Goal: Task Accomplishment & Management: Manage account settings

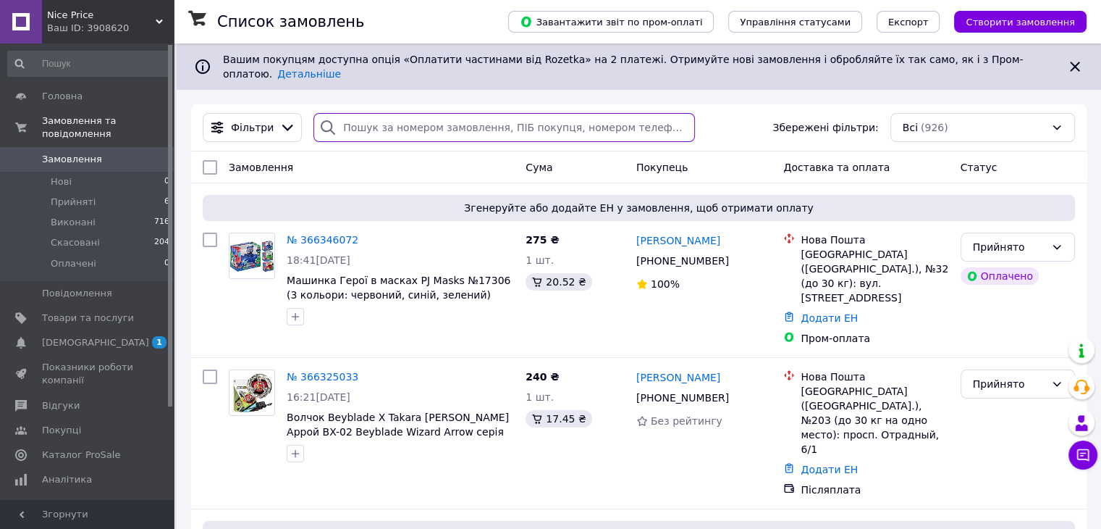
click at [403, 113] on input "search" at bounding box center [505, 127] width 382 height 29
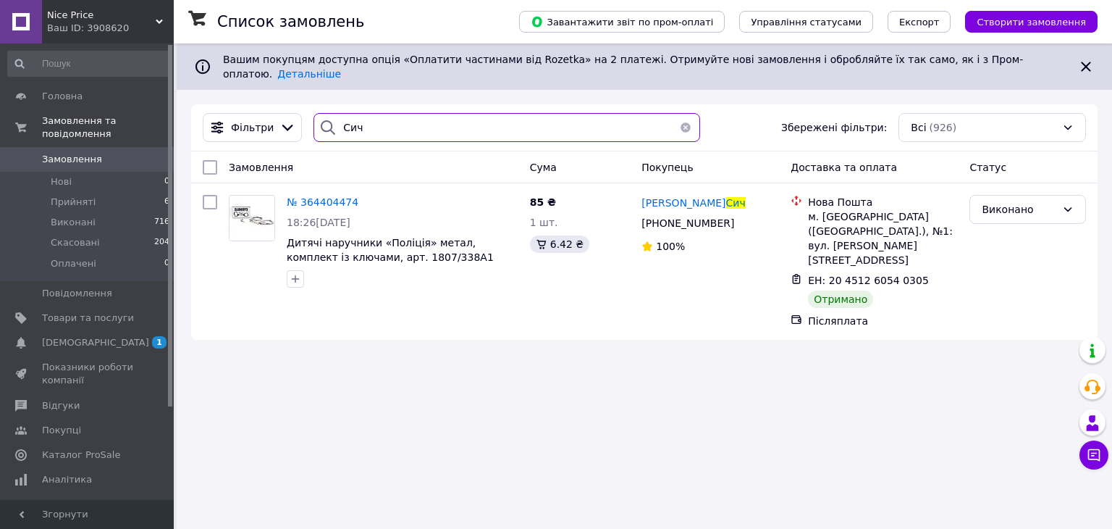
drag, startPoint x: 346, startPoint y: 115, endPoint x: 321, endPoint y: 122, distance: 25.5
click at [322, 122] on div "Сич" at bounding box center [507, 127] width 386 height 29
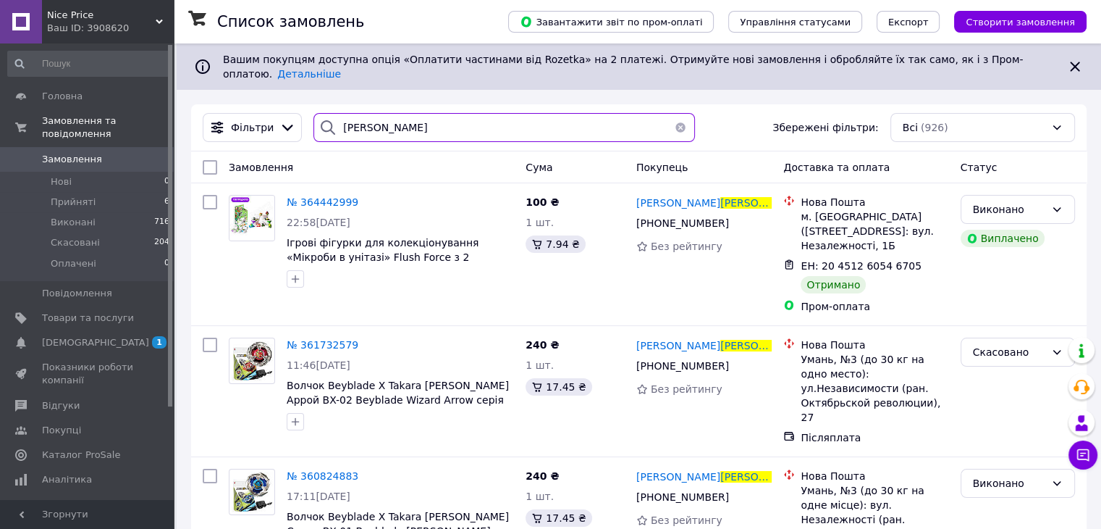
drag, startPoint x: 379, startPoint y: 114, endPoint x: 303, endPoint y: 117, distance: 76.1
click at [308, 117] on div "[PERSON_NAME]" at bounding box center [504, 127] width 393 height 29
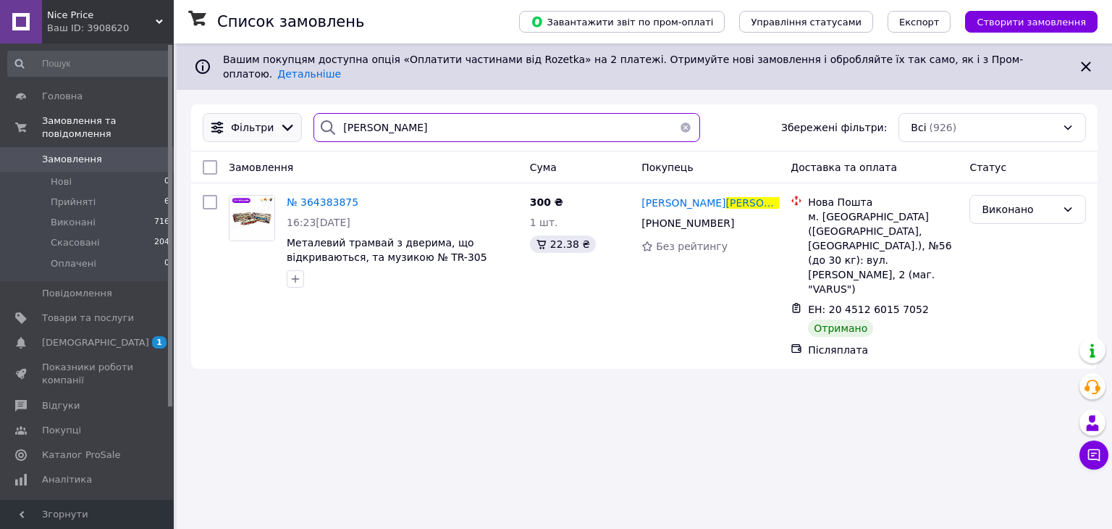
drag, startPoint x: 383, startPoint y: 114, endPoint x: 283, endPoint y: 110, distance: 100.0
click at [283, 113] on div "[PERSON_NAME] Збережені фільтри: Всі (926)" at bounding box center [644, 127] width 895 height 29
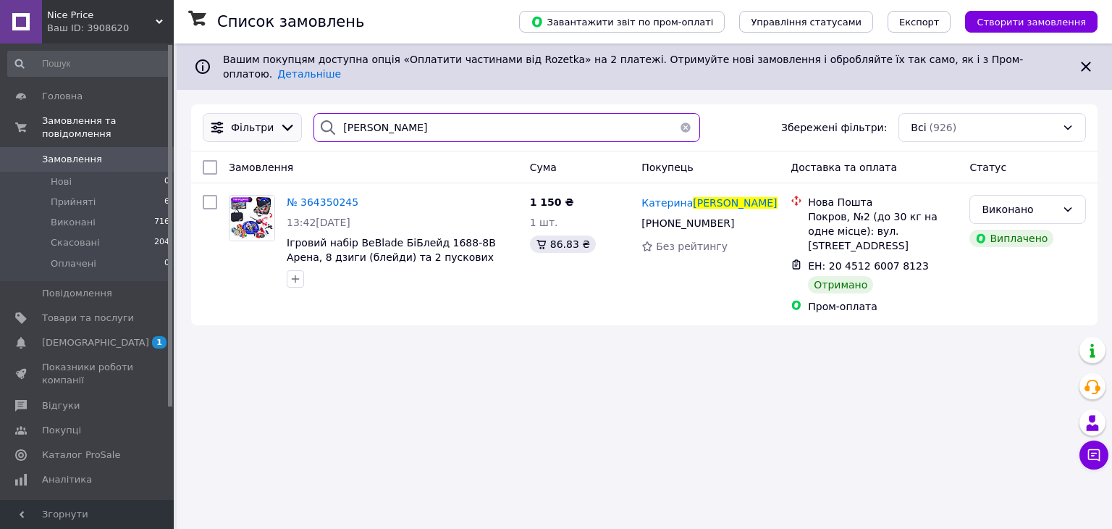
drag, startPoint x: 377, startPoint y: 119, endPoint x: 290, endPoint y: 119, distance: 87.6
click at [290, 119] on div "[PERSON_NAME] Збережені фільтри: Всі (926)" at bounding box center [644, 127] width 895 height 29
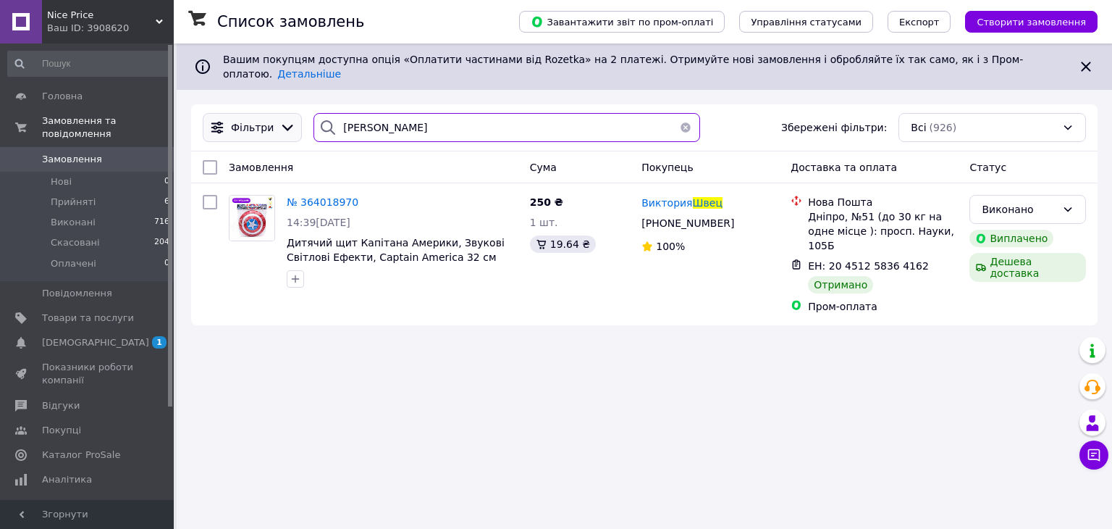
drag, startPoint x: 348, startPoint y: 117, endPoint x: 284, endPoint y: 120, distance: 63.8
click at [284, 120] on div "Фільтри [PERSON_NAME] Збережені фільтри: Всі (926)" at bounding box center [644, 127] width 895 height 29
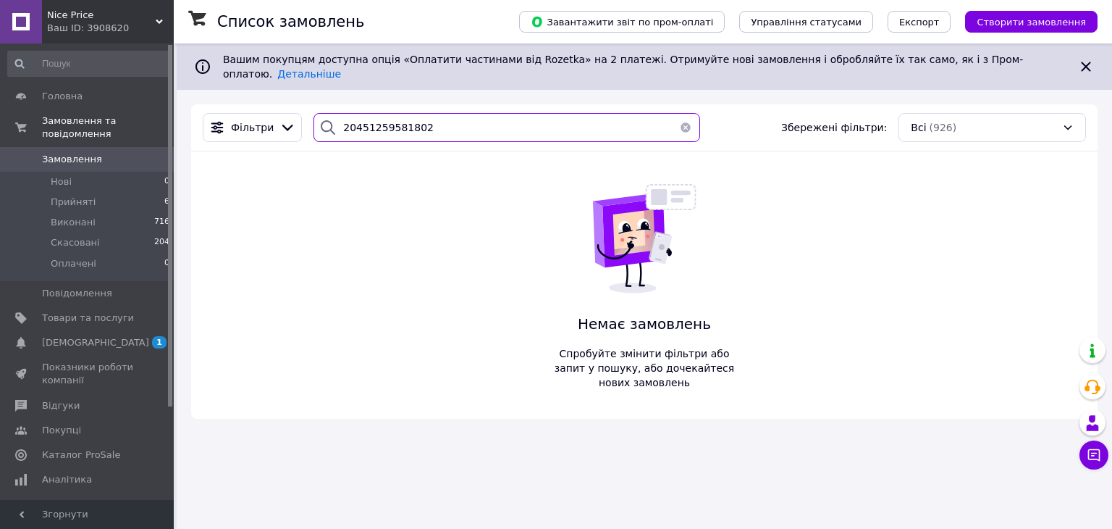
type input "20451259581802"
click at [683, 114] on button "button" at bounding box center [685, 127] width 29 height 29
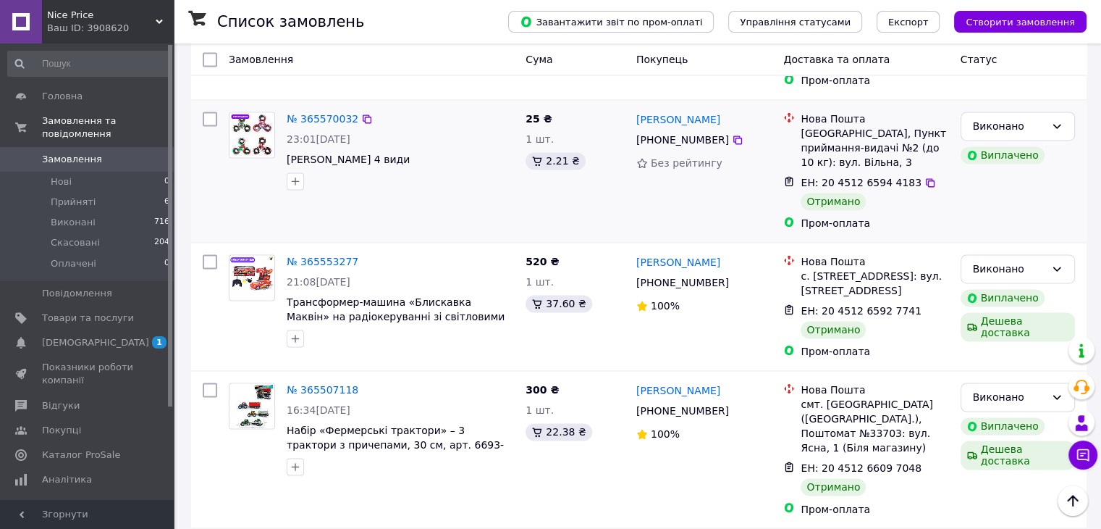
scroll to position [2589, 0]
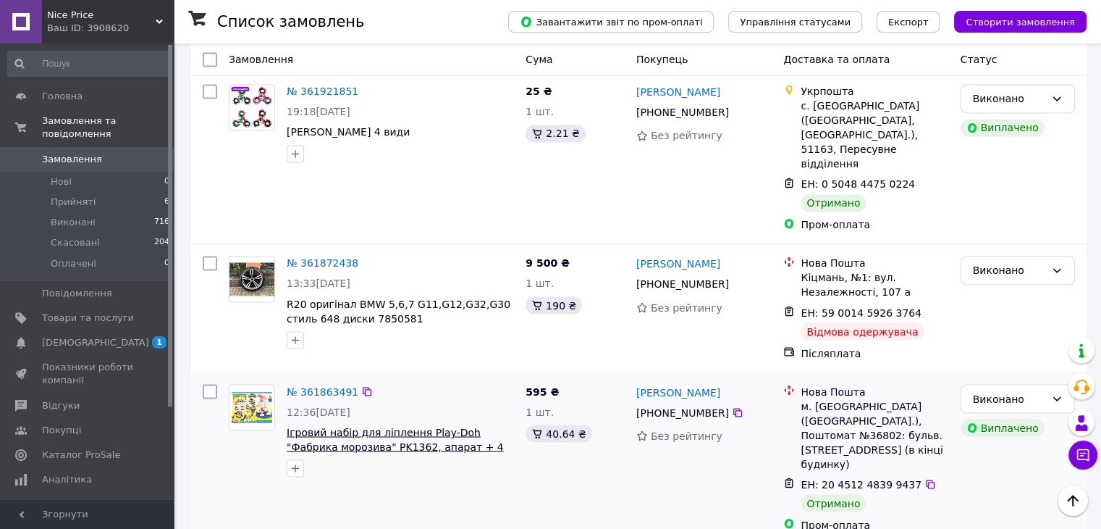
scroll to position [2456, 0]
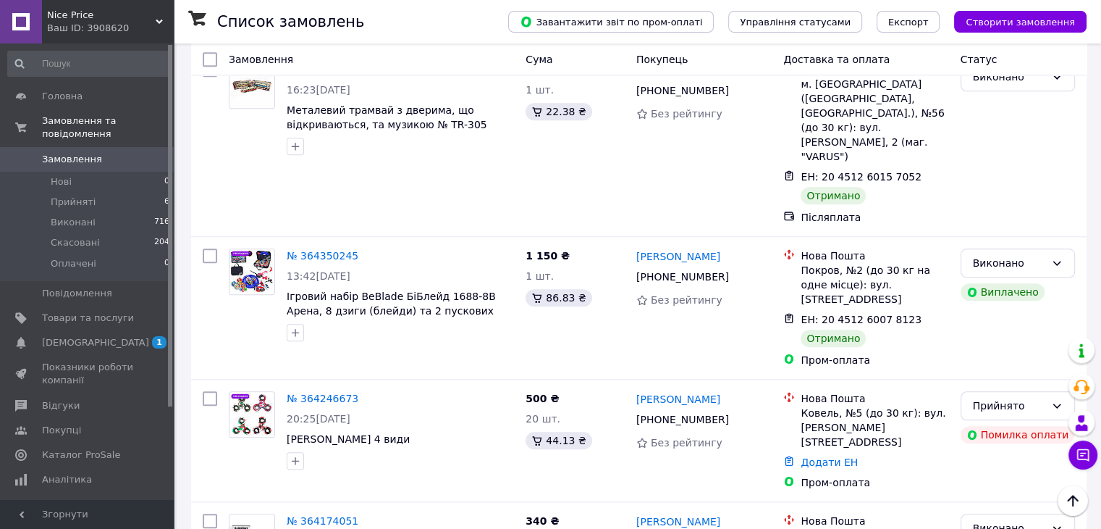
scroll to position [1448, 0]
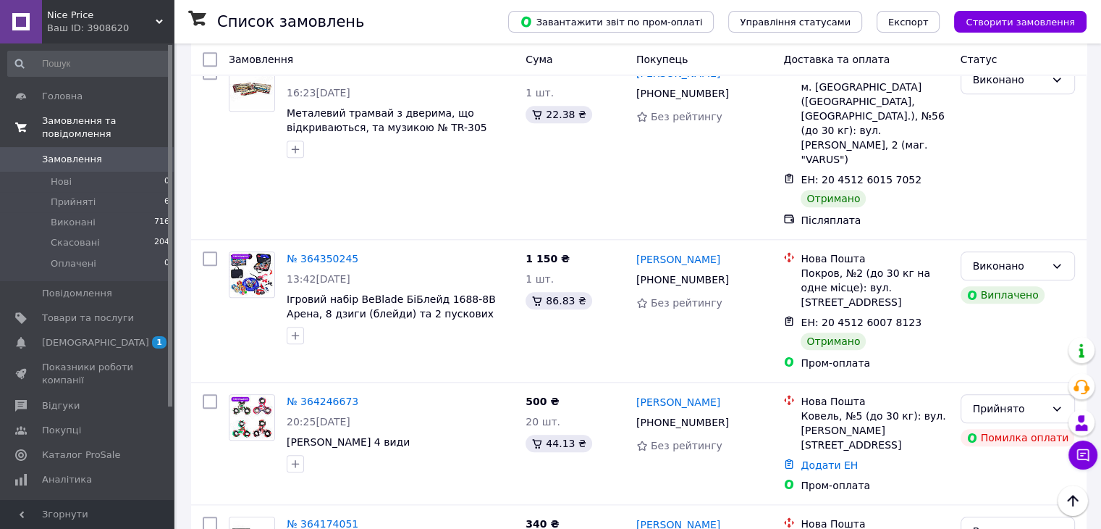
click at [68, 122] on span "Замовлення та повідомлення" at bounding box center [108, 127] width 132 height 26
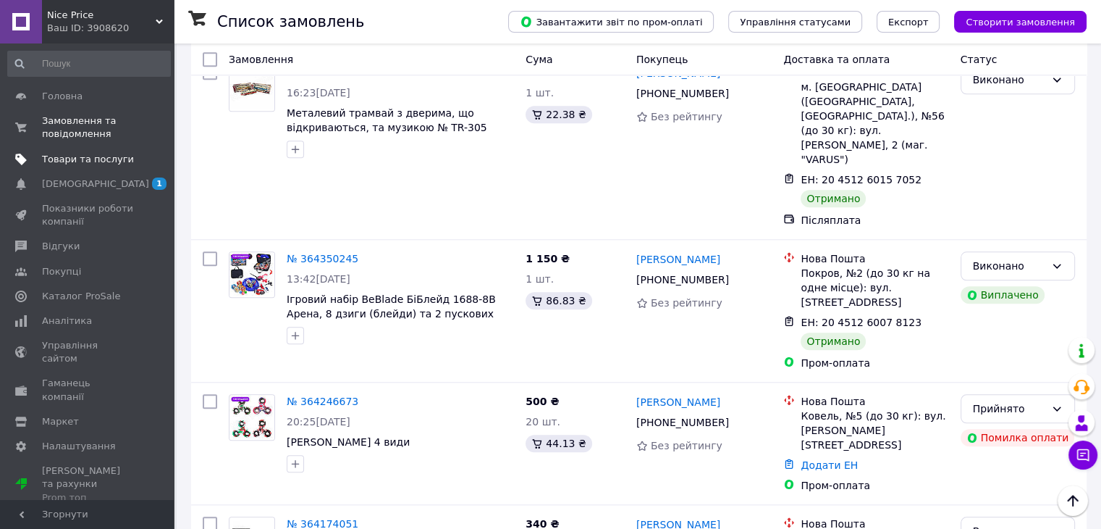
click at [56, 154] on span "Товари та послуги" at bounding box center [88, 159] width 92 height 13
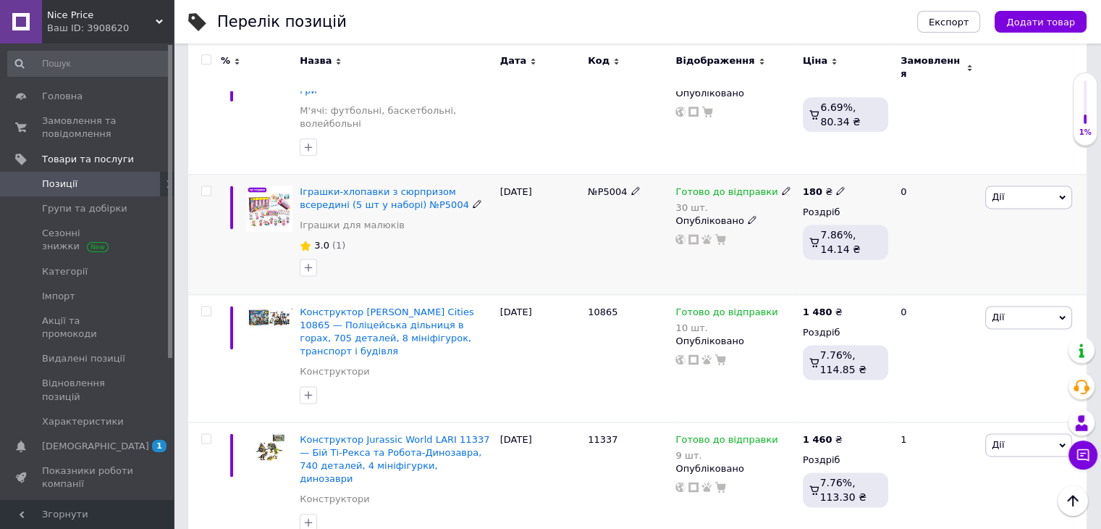
scroll to position [1899, 0]
click at [75, 123] on span "Замовлення та повідомлення" at bounding box center [88, 127] width 92 height 26
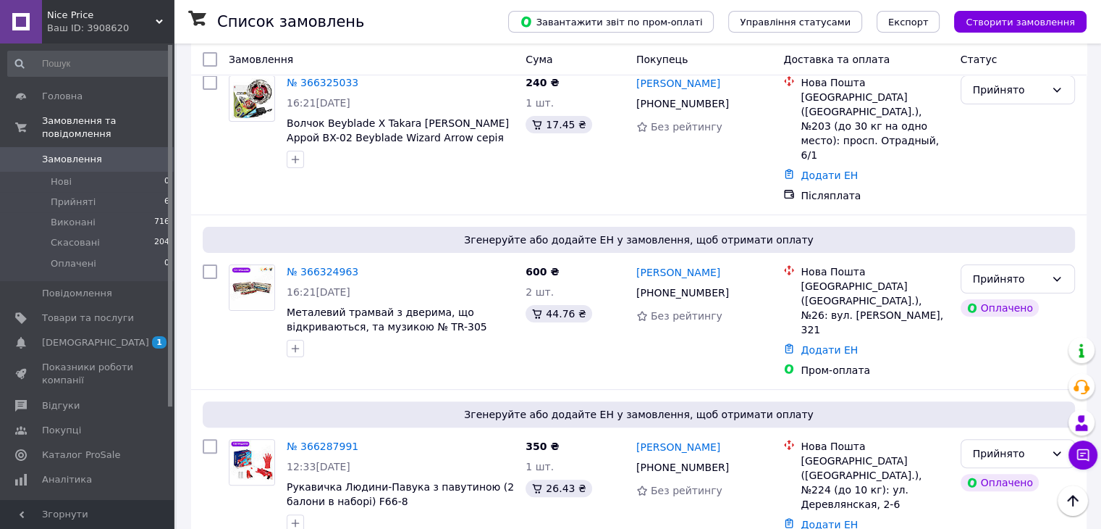
scroll to position [290, 0]
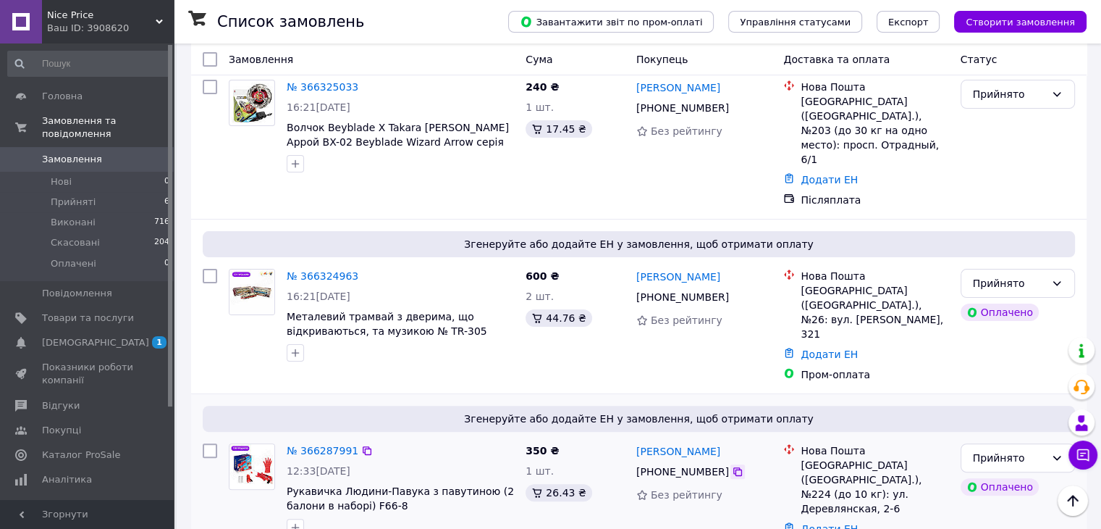
click at [733, 467] on icon at bounding box center [737, 471] width 9 height 9
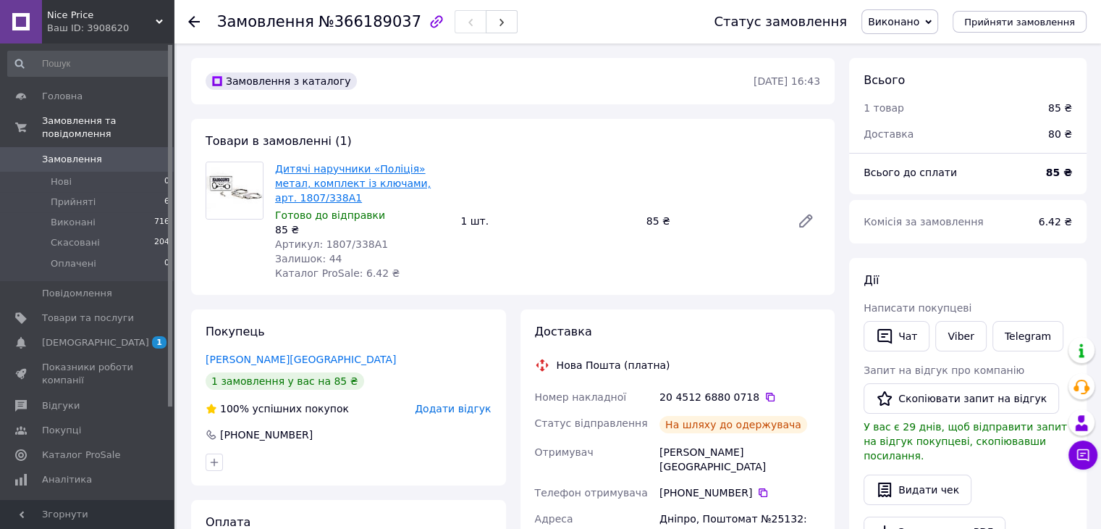
click at [321, 177] on link "Дитячі наручники «Поліція» метал, комплект із ключами, арт. 1807/338A1" at bounding box center [353, 183] width 156 height 41
click at [766, 397] on icon at bounding box center [770, 396] width 9 height 9
click at [193, 14] on div at bounding box center [194, 21] width 12 height 14
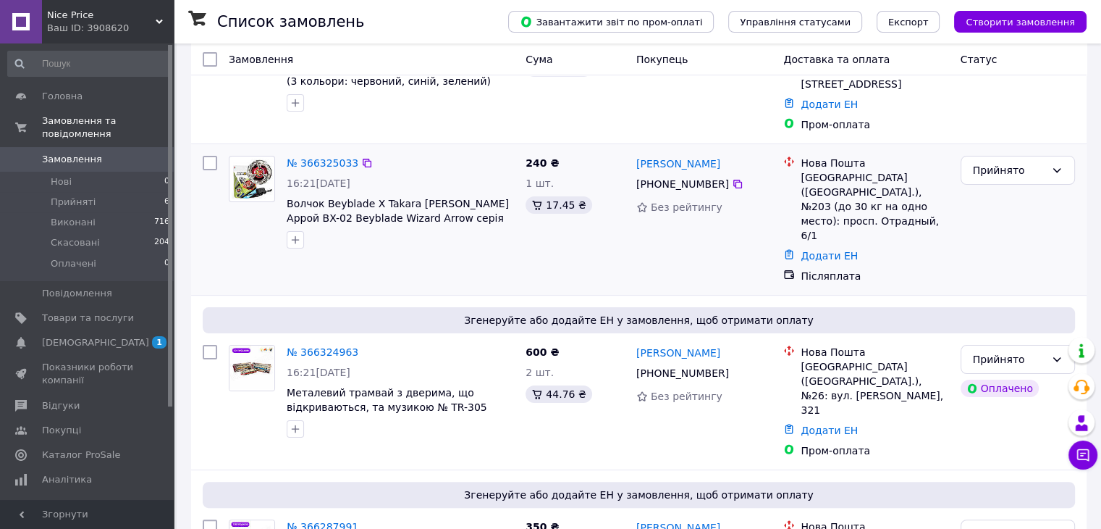
scroll to position [217, 0]
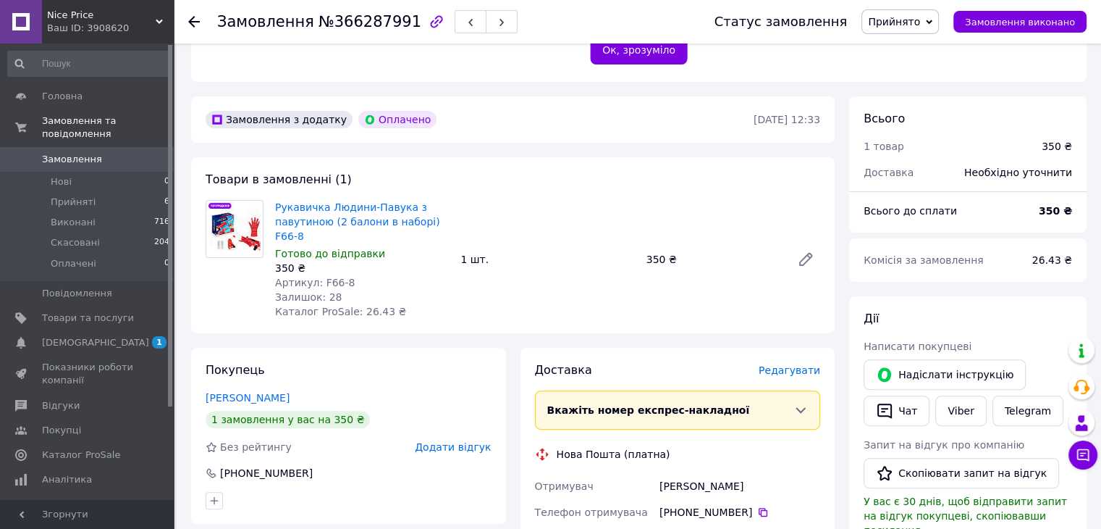
scroll to position [362, 0]
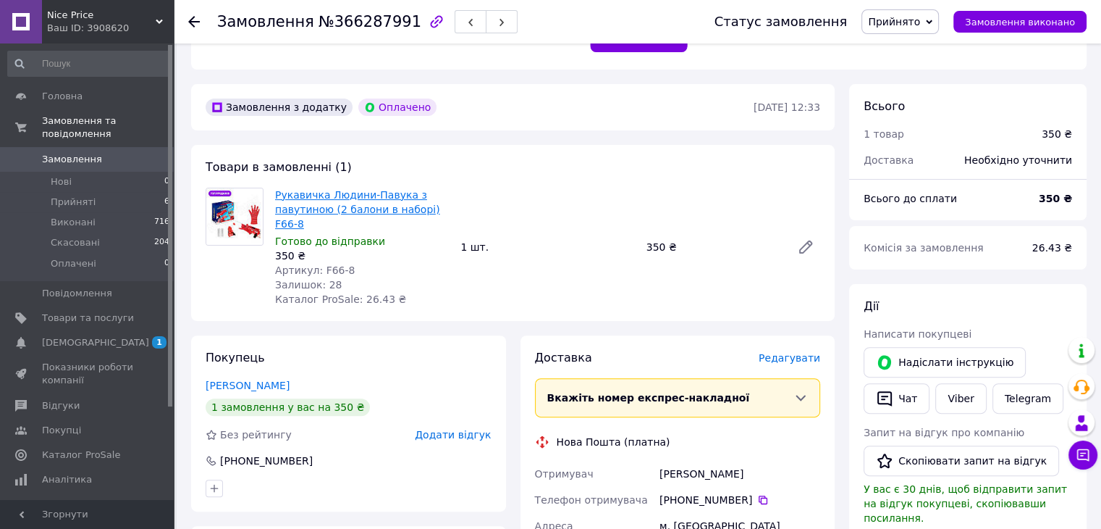
click at [357, 209] on link "Рукавичка Людини-Павука з павутиною (2 балони в наборі) F66-8" at bounding box center [357, 209] width 165 height 41
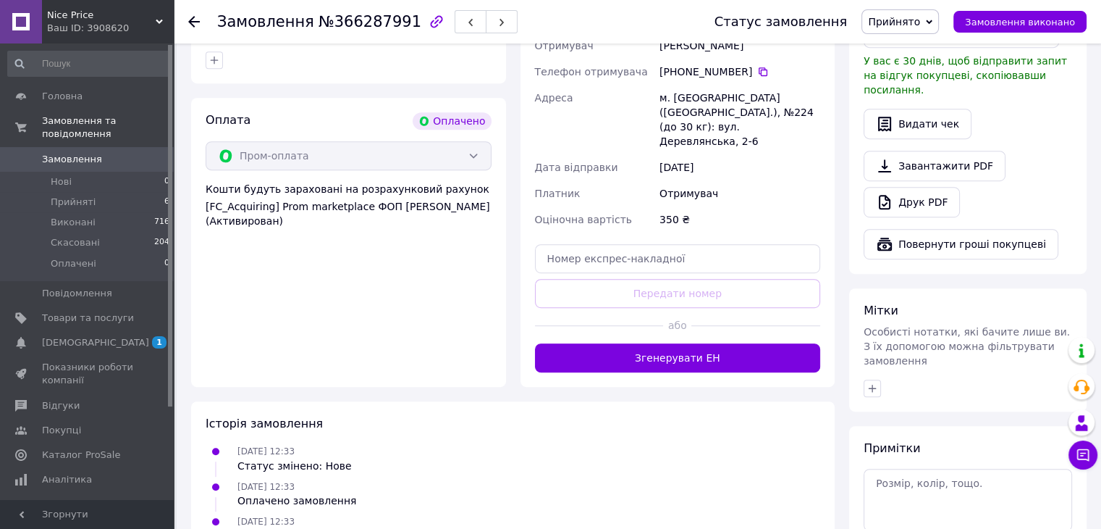
scroll to position [796, 0]
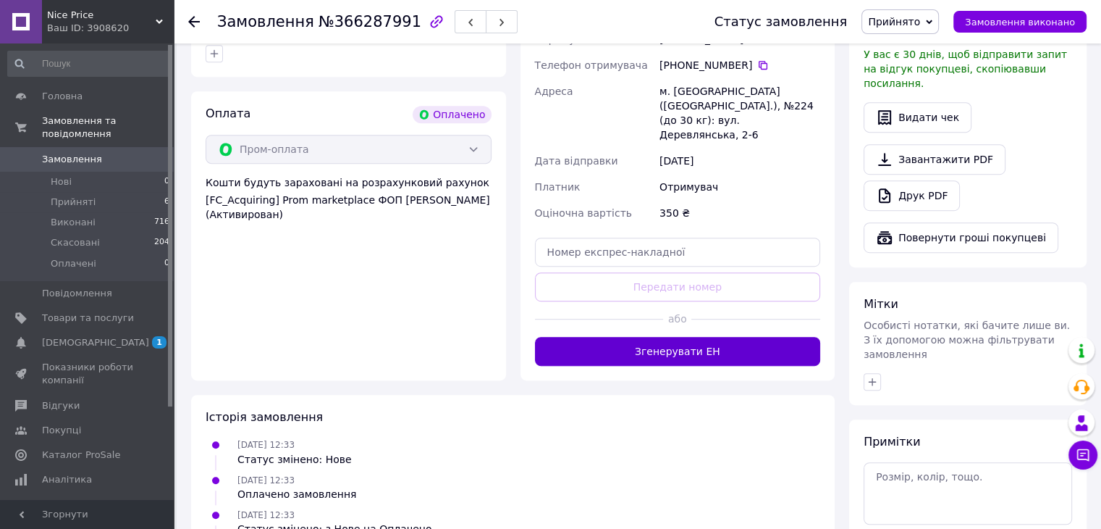
click at [684, 337] on button "Згенерувати ЕН" at bounding box center [678, 351] width 286 height 29
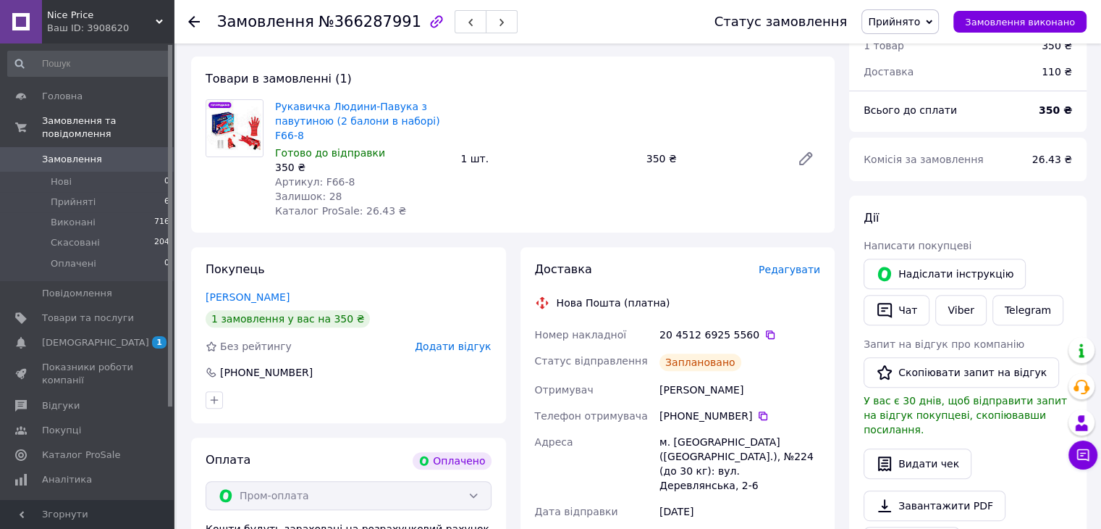
scroll to position [434, 0]
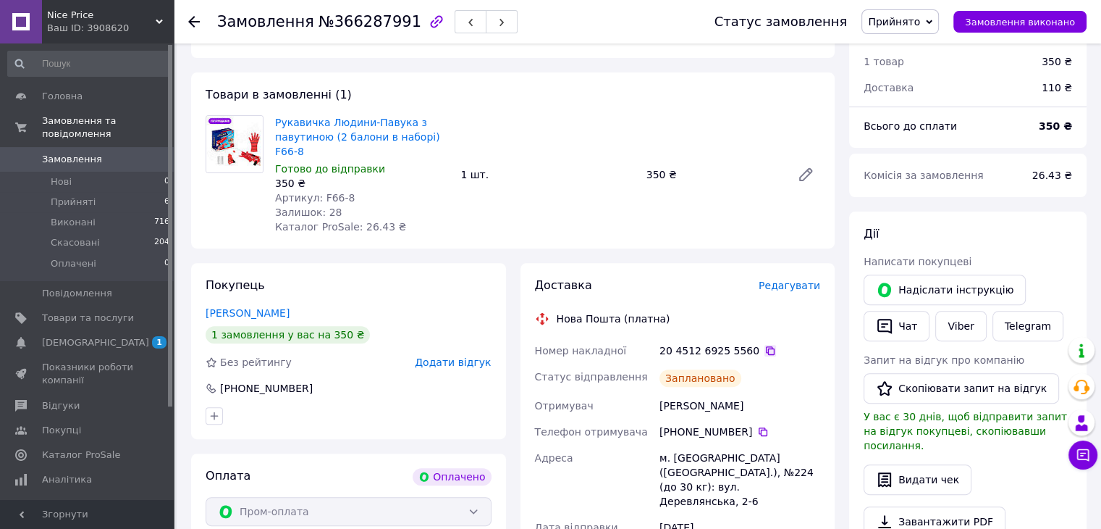
click at [765, 345] on icon at bounding box center [771, 351] width 12 height 12
click at [766, 346] on icon at bounding box center [770, 350] width 9 height 9
drag, startPoint x: 348, startPoint y: 182, endPoint x: 319, endPoint y: 187, distance: 28.7
click at [319, 190] on div "Артикул: F66-8" at bounding box center [362, 197] width 174 height 14
copy span "F66-8"
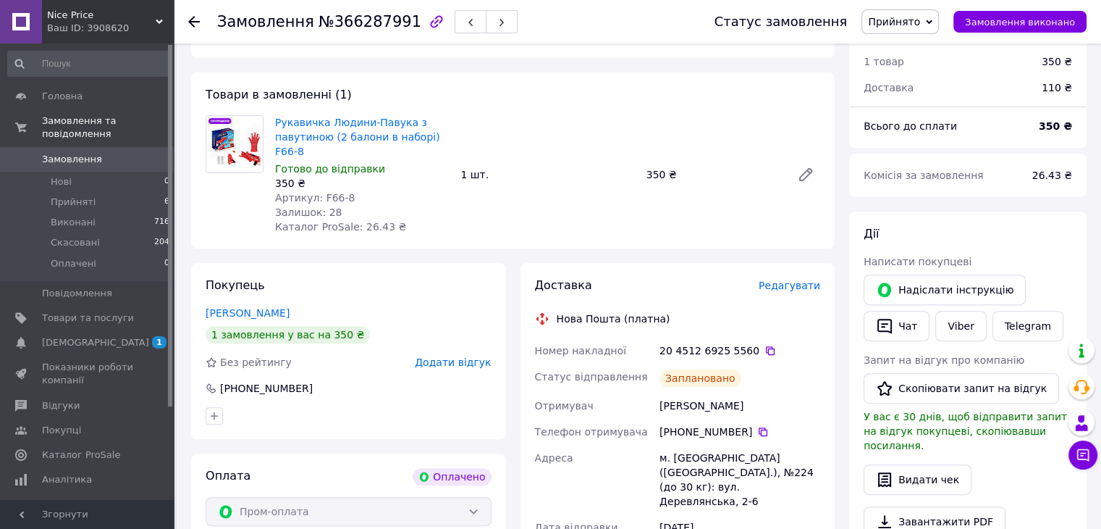
click at [195, 26] on icon at bounding box center [194, 22] width 12 height 12
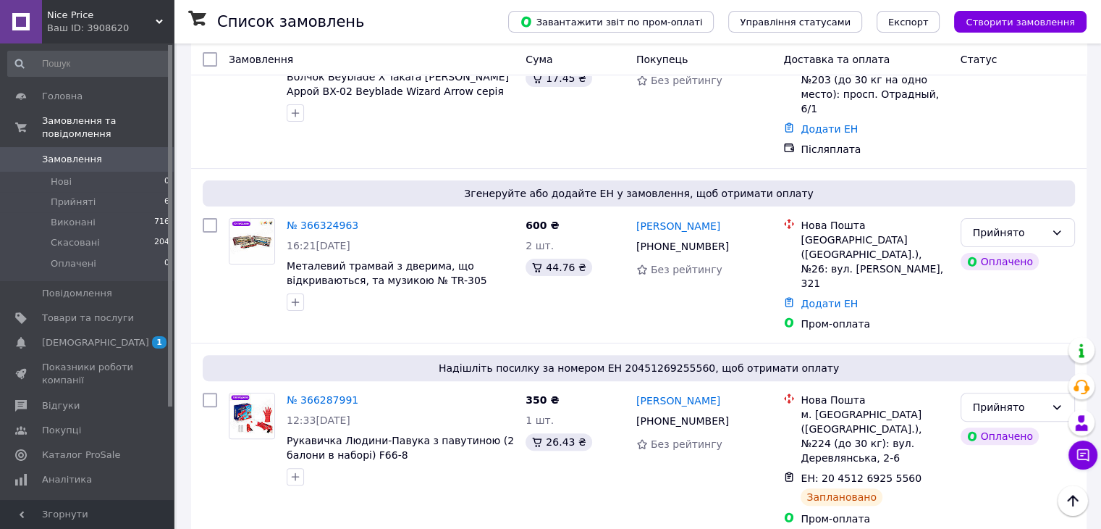
scroll to position [290, 0]
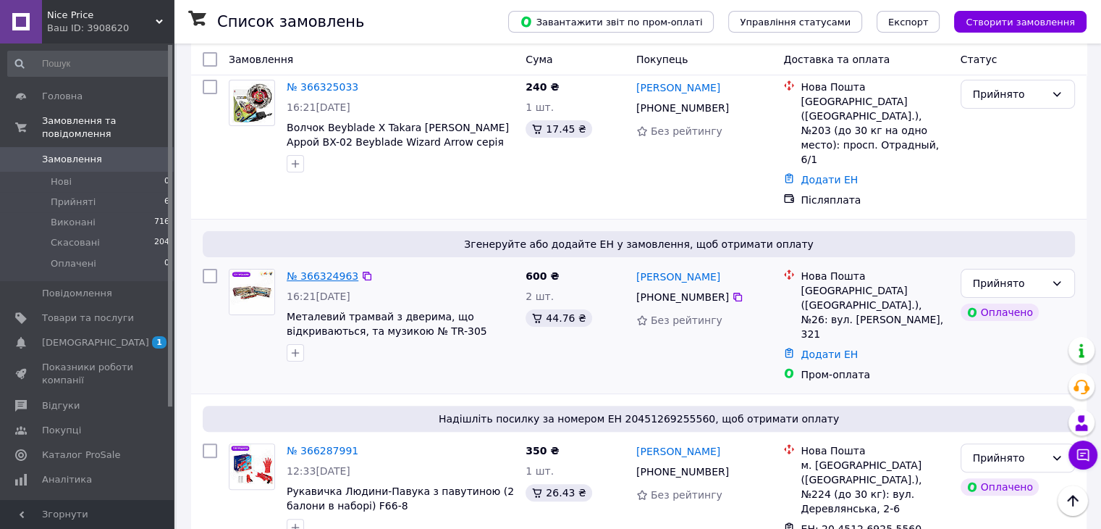
click at [332, 270] on link "№ 366324963" at bounding box center [323, 276] width 72 height 12
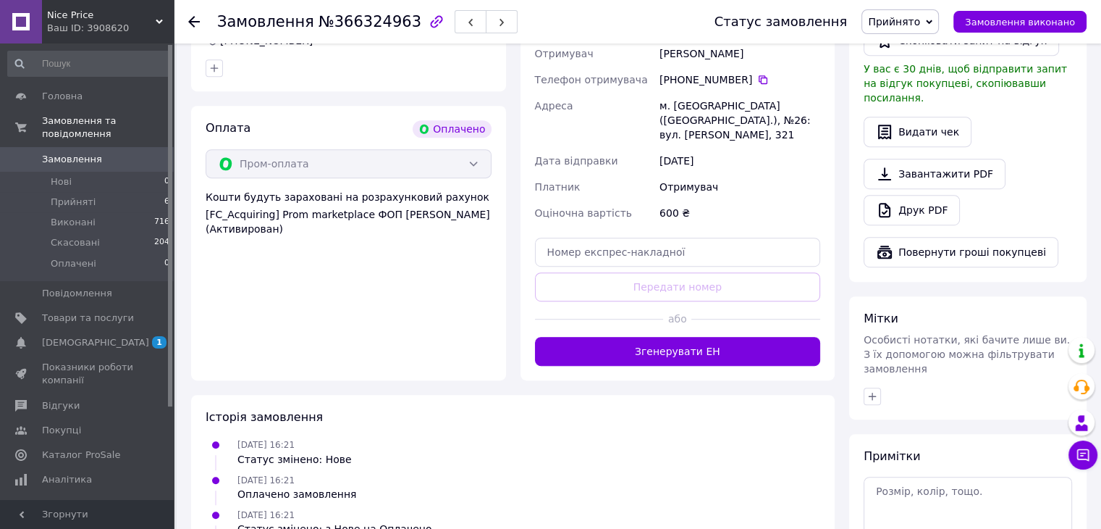
scroll to position [796, 0]
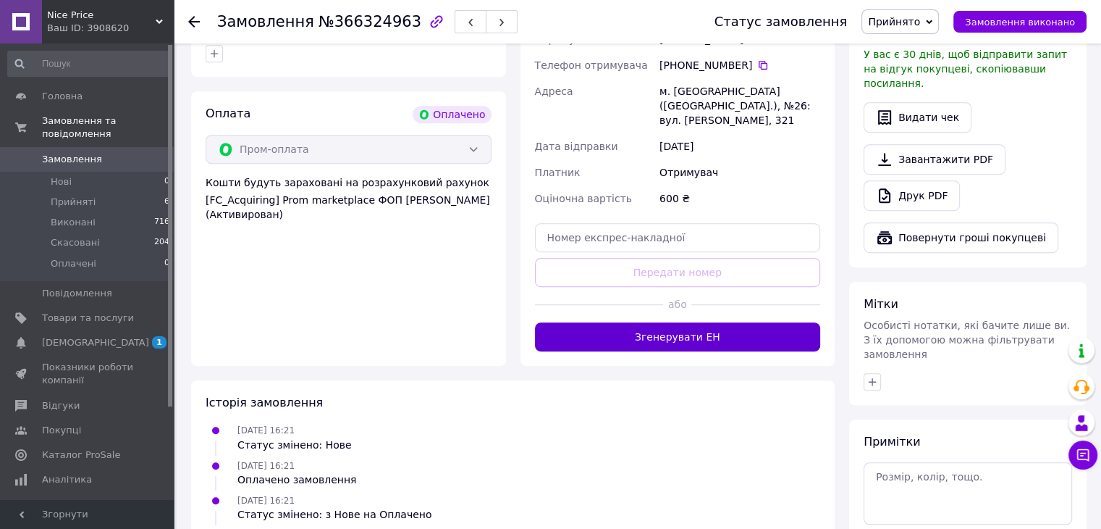
click at [613, 324] on button "Згенерувати ЕН" at bounding box center [678, 336] width 286 height 29
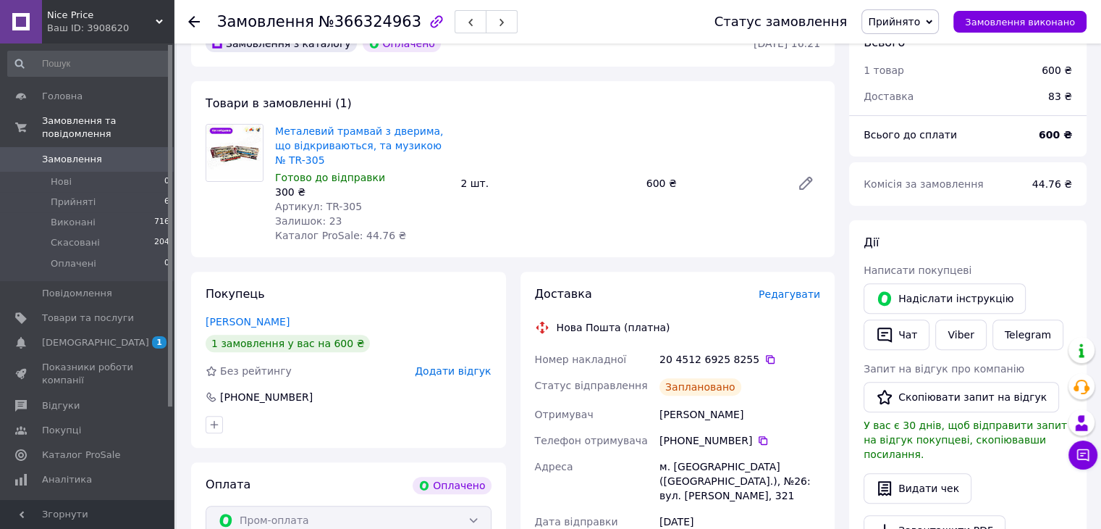
scroll to position [434, 0]
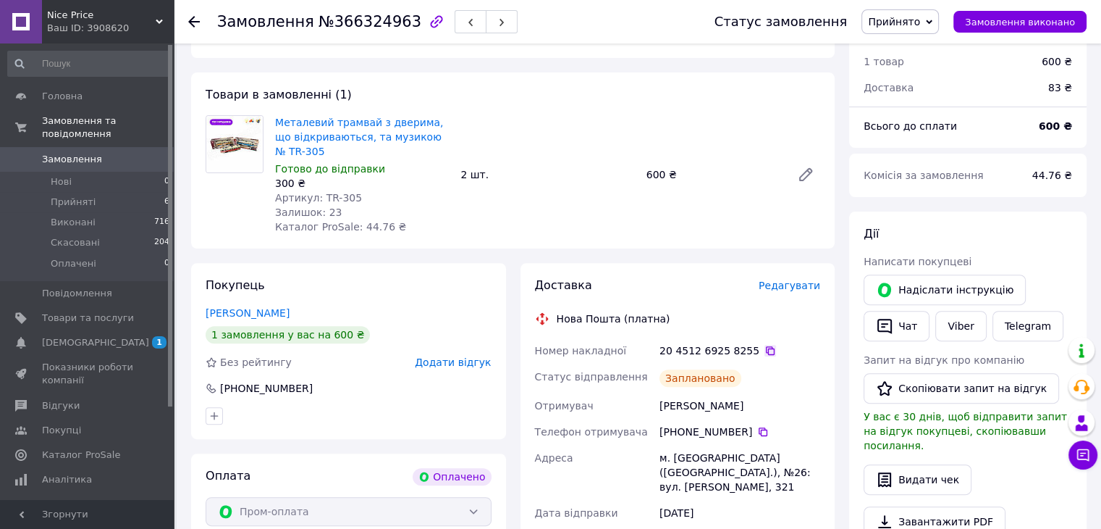
click at [765, 345] on icon at bounding box center [771, 351] width 12 height 12
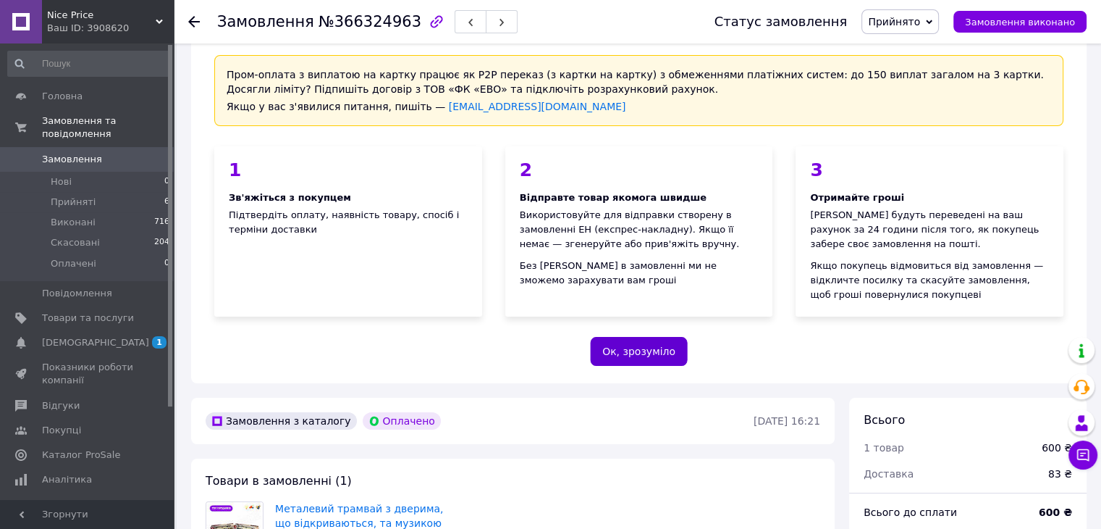
scroll to position [0, 0]
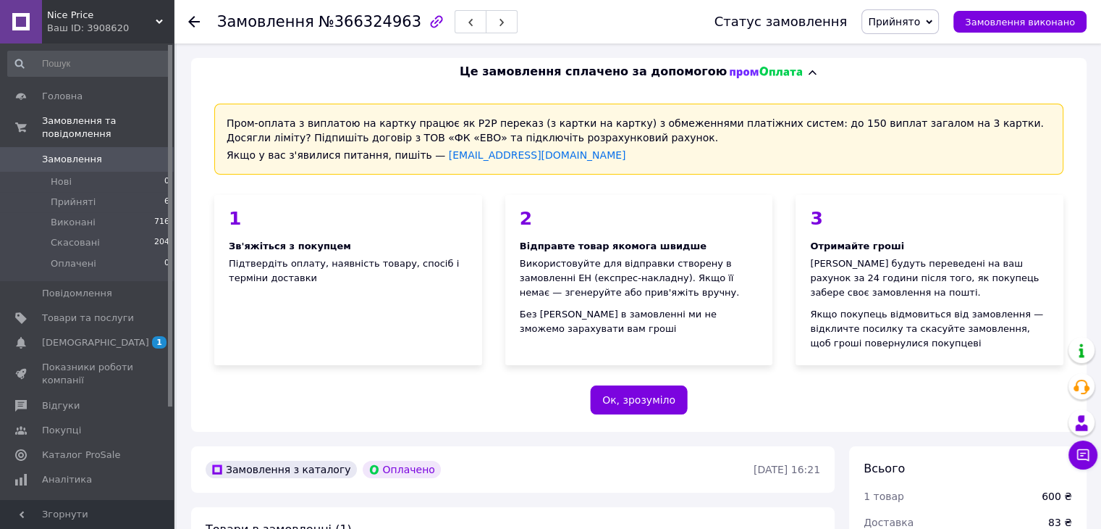
click at [190, 19] on icon at bounding box center [194, 22] width 12 height 12
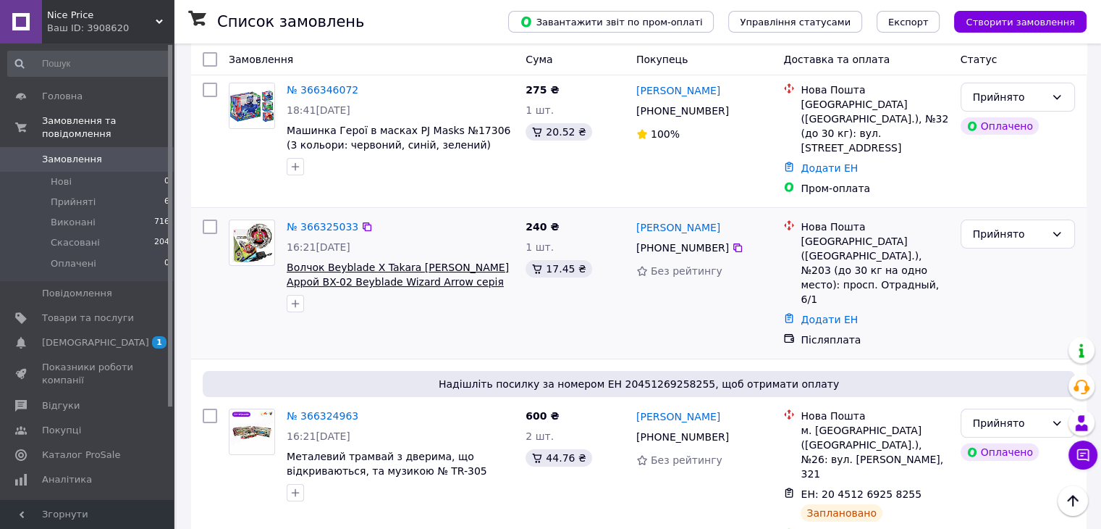
scroll to position [145, 0]
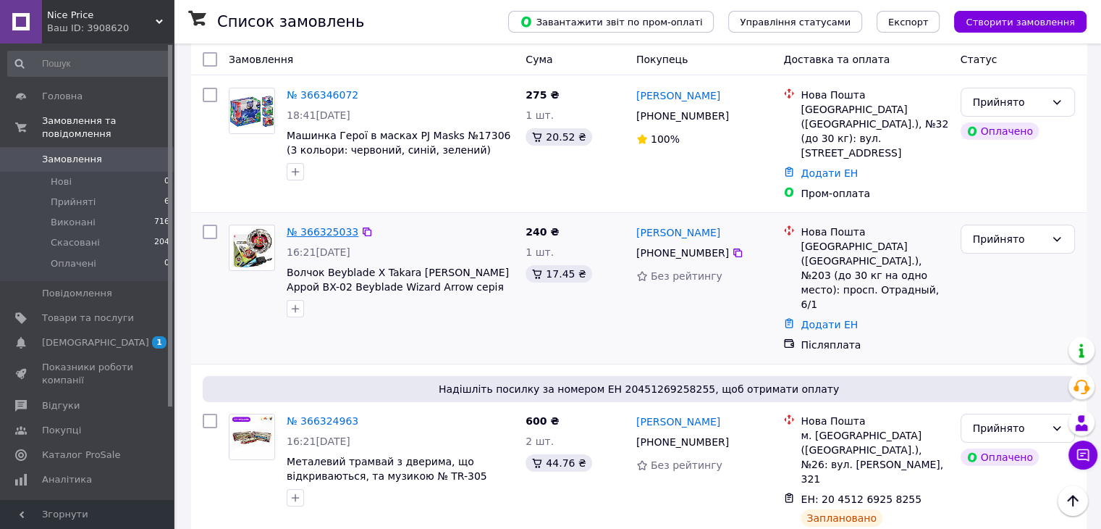
click at [336, 226] on link "№ 366325033" at bounding box center [323, 232] width 72 height 12
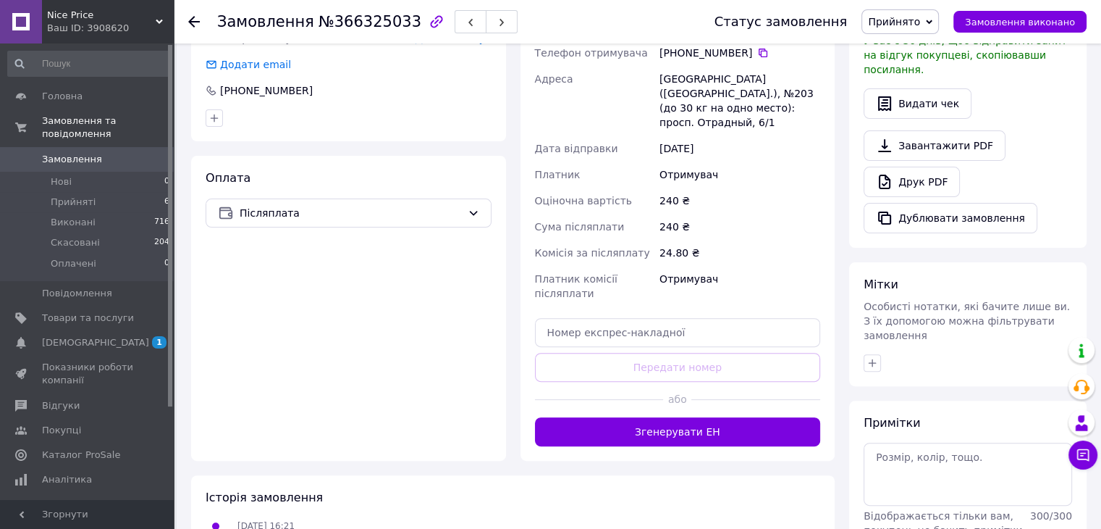
scroll to position [434, 0]
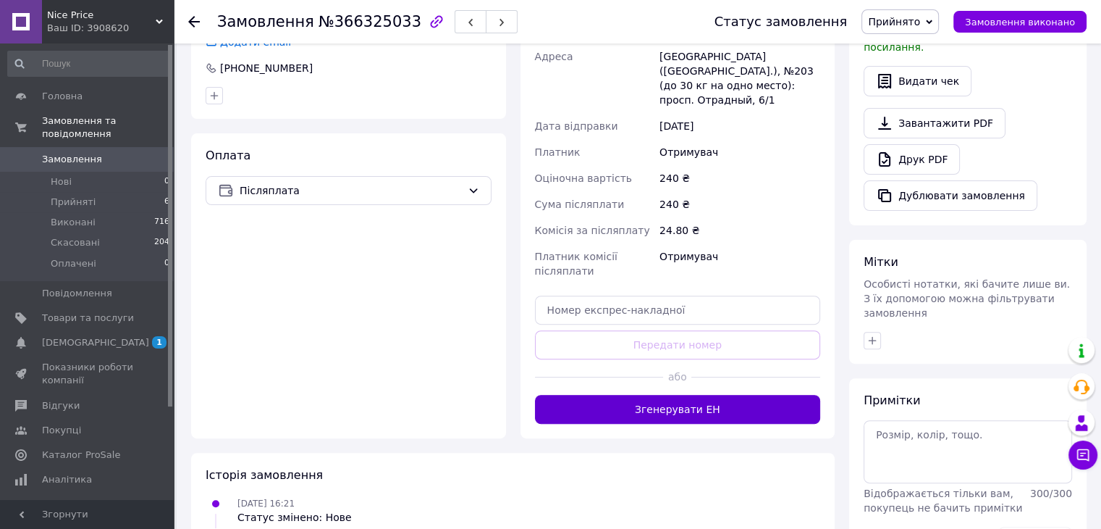
click at [611, 395] on button "Згенерувати ЕН" at bounding box center [678, 409] width 286 height 29
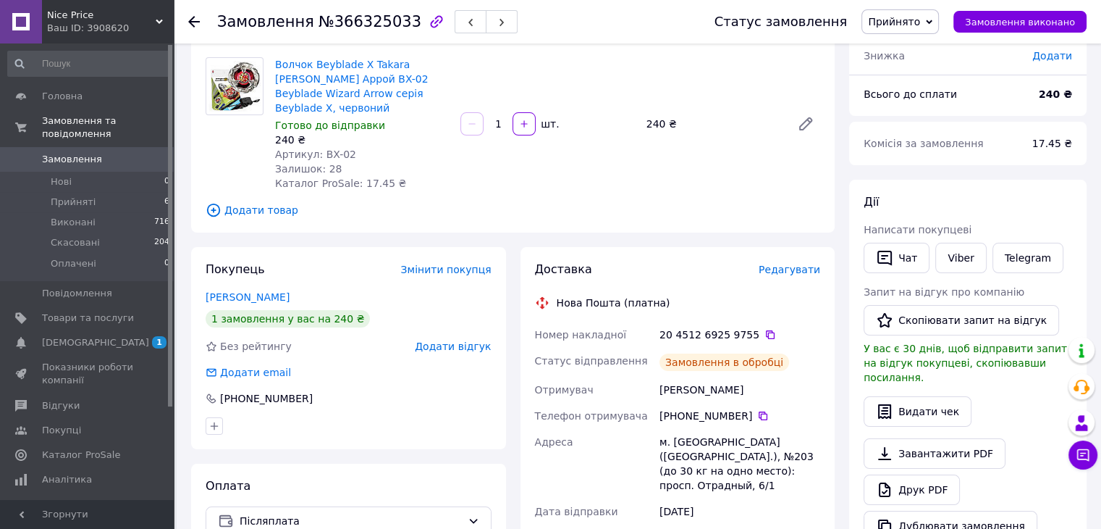
scroll to position [217, 0]
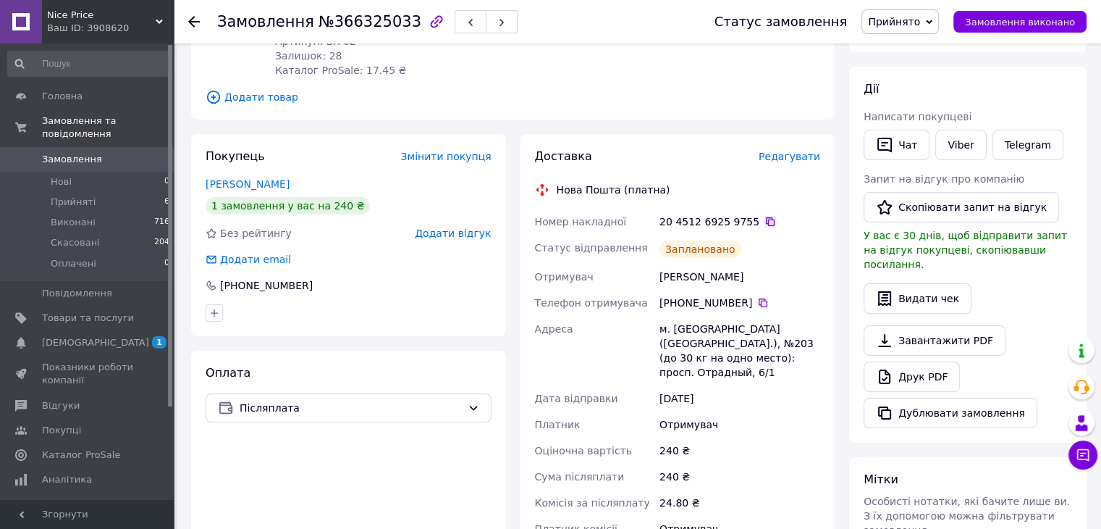
click at [765, 216] on icon at bounding box center [771, 222] width 12 height 12
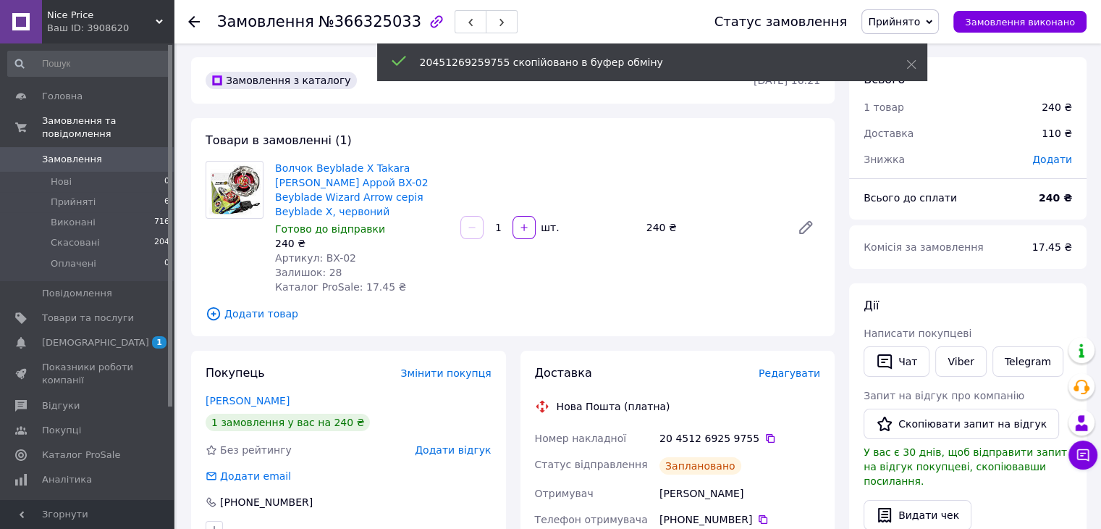
scroll to position [0, 0]
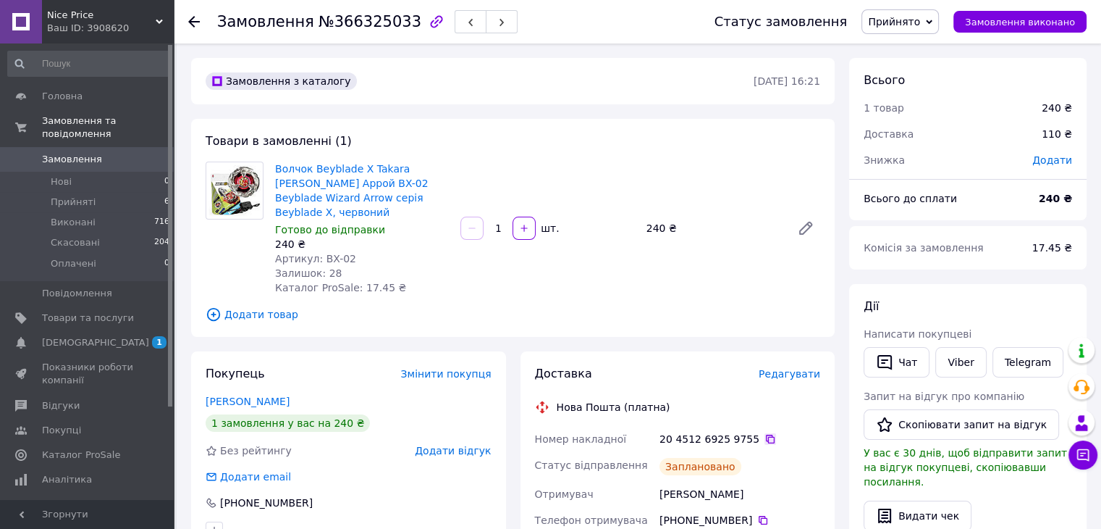
click at [766, 434] on icon at bounding box center [770, 438] width 9 height 9
click at [765, 433] on icon at bounding box center [771, 439] width 12 height 12
drag, startPoint x: 348, startPoint y: 245, endPoint x: 319, endPoint y: 245, distance: 28.2
click at [319, 251] on div "Артикул: BX-02" at bounding box center [362, 258] width 174 height 14
copy span "BX-02"
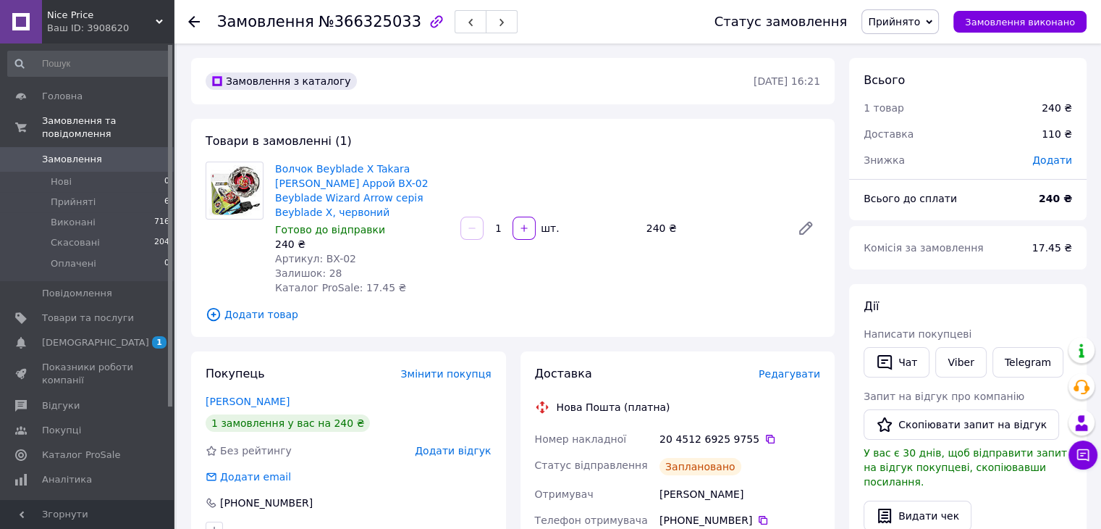
click at [194, 22] on icon at bounding box center [194, 22] width 12 height 12
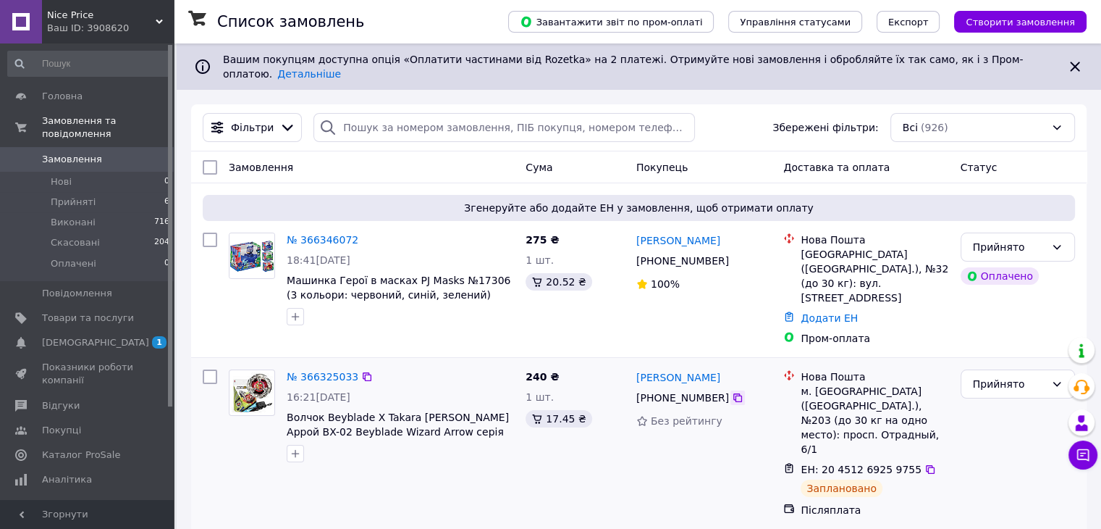
click at [732, 392] on icon at bounding box center [738, 398] width 12 height 12
click at [926, 465] on icon at bounding box center [930, 469] width 9 height 9
